Goal: Find specific page/section: Find specific page/section

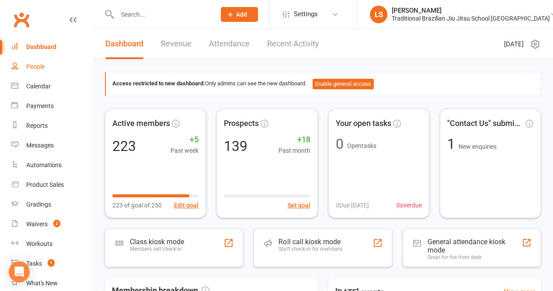
click at [34, 66] on div "People" at bounding box center [35, 66] width 18 height 7
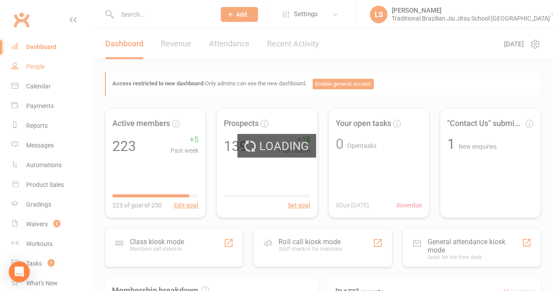
select select "100"
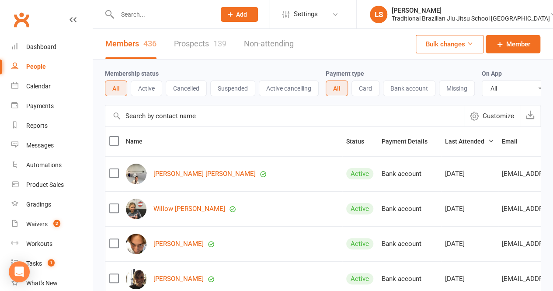
click at [162, 19] on input "text" at bounding box center [162, 14] width 95 height 12
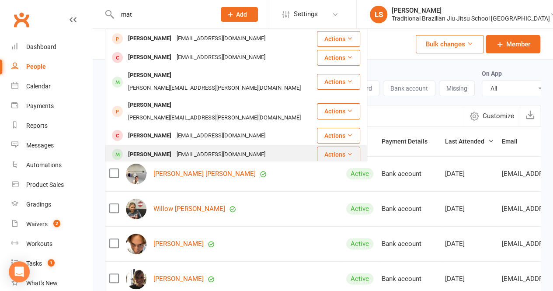
type input "mat"
click at [139, 148] on div "[PERSON_NAME]" at bounding box center [149, 154] width 49 height 13
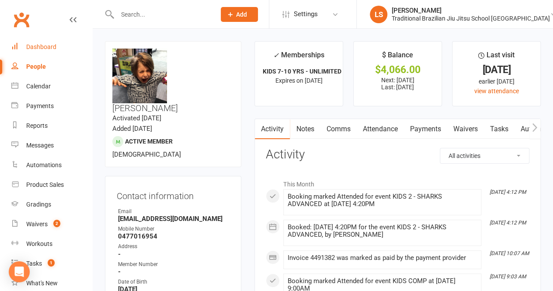
click at [46, 50] on div "Dashboard" at bounding box center [41, 46] width 30 height 7
